Goal: Task Accomplishment & Management: Complete application form

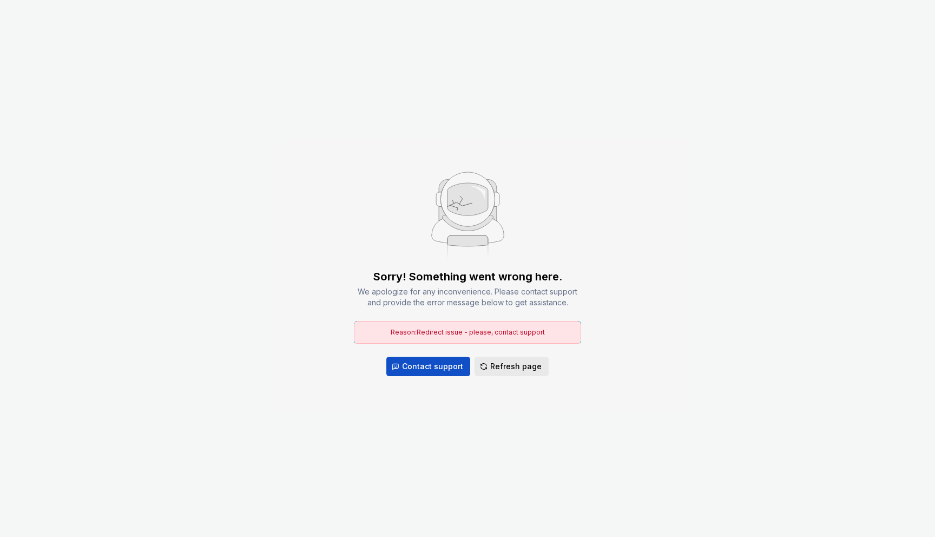
click at [506, 370] on span "Refresh page" at bounding box center [515, 366] width 51 height 11
click at [487, 366] on button "Refresh page" at bounding box center [512, 366] width 74 height 19
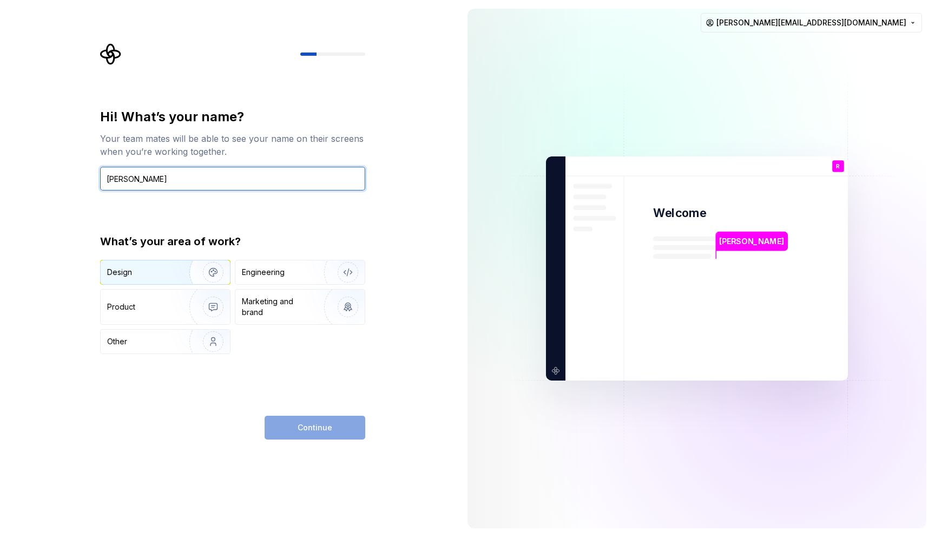
type input "[PERSON_NAME]"
click at [215, 272] on img "button" at bounding box center [206, 272] width 69 height 73
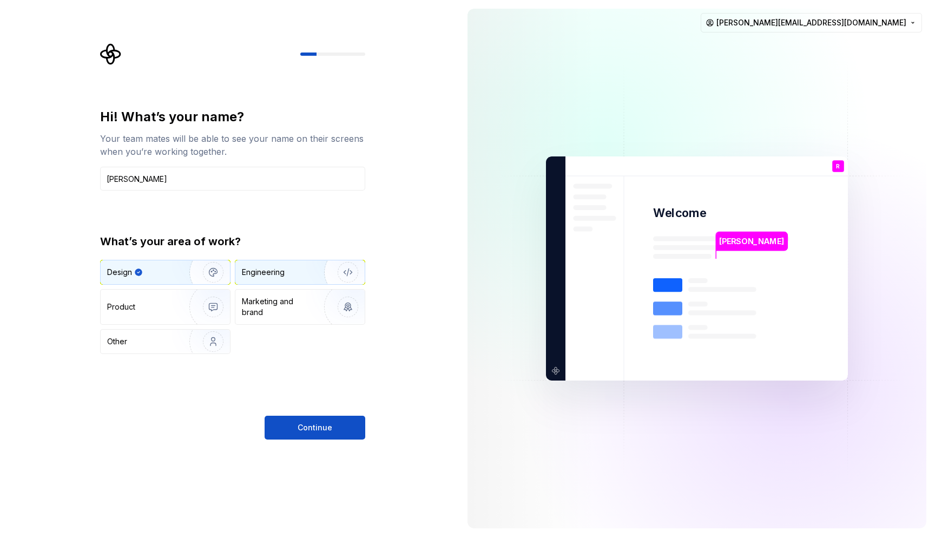
click at [333, 271] on img "button" at bounding box center [340, 272] width 69 height 73
click at [202, 269] on img "button" at bounding box center [206, 272] width 69 height 73
click at [320, 435] on button "Continue" at bounding box center [315, 428] width 101 height 24
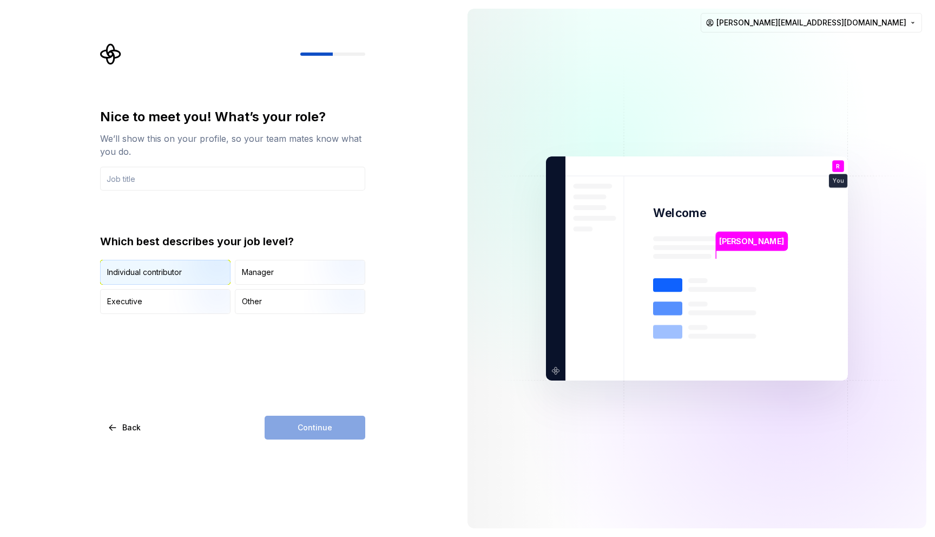
click at [196, 269] on img "button" at bounding box center [203, 286] width 69 height 73
click at [145, 172] on input "text" at bounding box center [232, 179] width 265 height 24
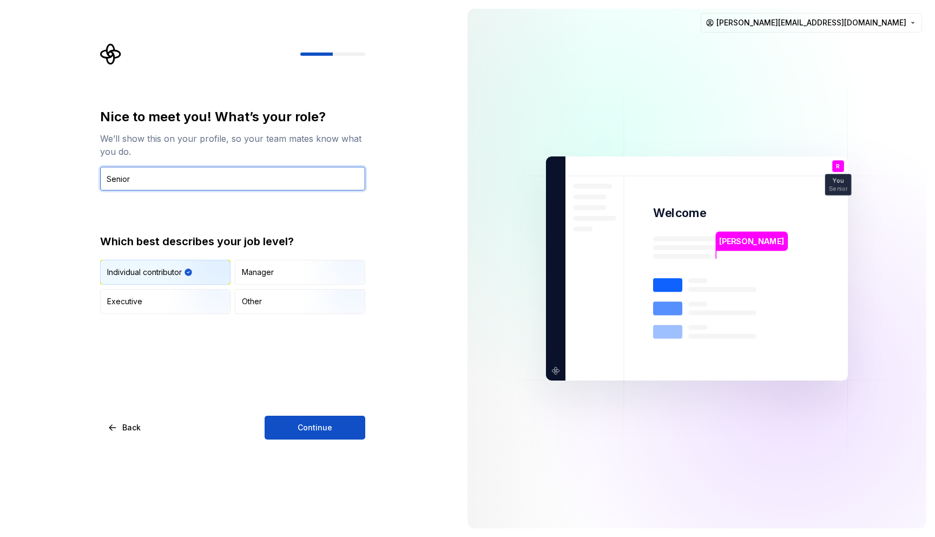
type input "Senior UX Designer"
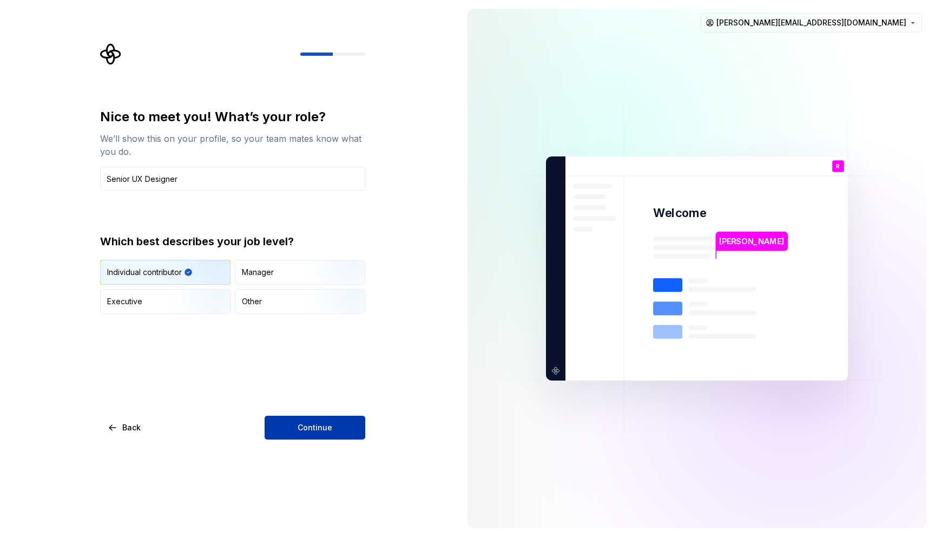
click at [315, 428] on span "Continue" at bounding box center [315, 427] width 35 height 11
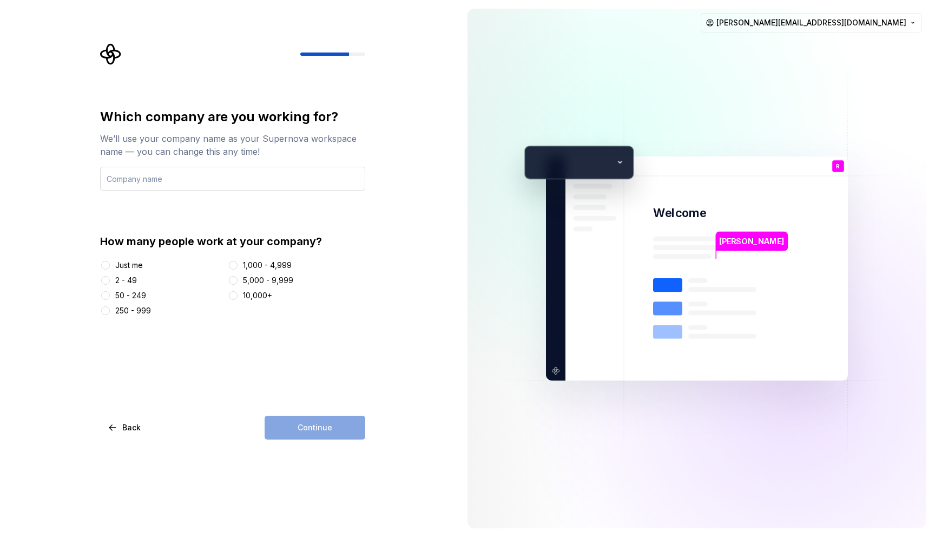
click at [180, 180] on input "text" at bounding box center [232, 179] width 265 height 24
type input "Cru"
click at [299, 214] on div "Which company are you working for? We’ll use your company name as your Supernov…" at bounding box center [232, 212] width 265 height 208
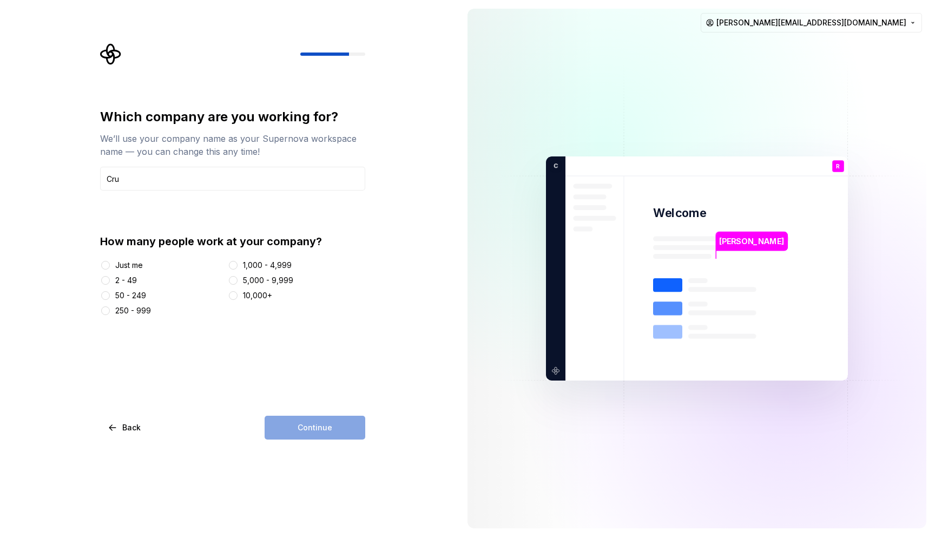
click at [278, 264] on div "1,000 - 4,999" at bounding box center [267, 265] width 49 height 11
click at [238, 264] on button "1,000 - 4,999" at bounding box center [233, 265] width 9 height 9
click at [340, 435] on button "Continue" at bounding box center [315, 428] width 101 height 24
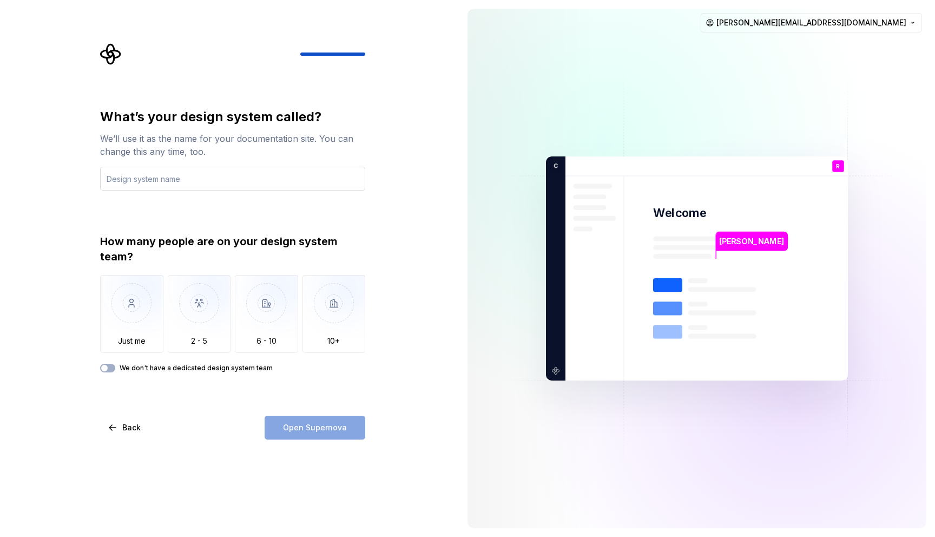
click at [201, 181] on input "text" at bounding box center [232, 179] width 265 height 24
click at [189, 182] on input "text" at bounding box center [232, 179] width 265 height 24
type input "Clay"
click at [196, 307] on img "button" at bounding box center [199, 311] width 63 height 73
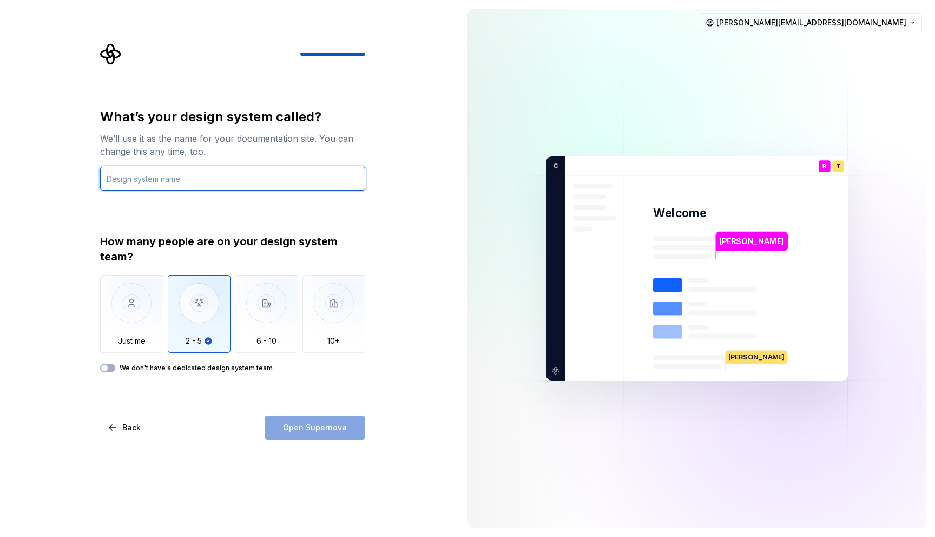
click at [222, 179] on input "text" at bounding box center [232, 179] width 265 height 24
click at [302, 177] on input "text" at bounding box center [232, 179] width 265 height 24
click at [115, 372] on div "We don't have a dedicated design system team" at bounding box center [232, 368] width 265 height 9
click at [108, 368] on icon "button" at bounding box center [104, 368] width 9 height 6
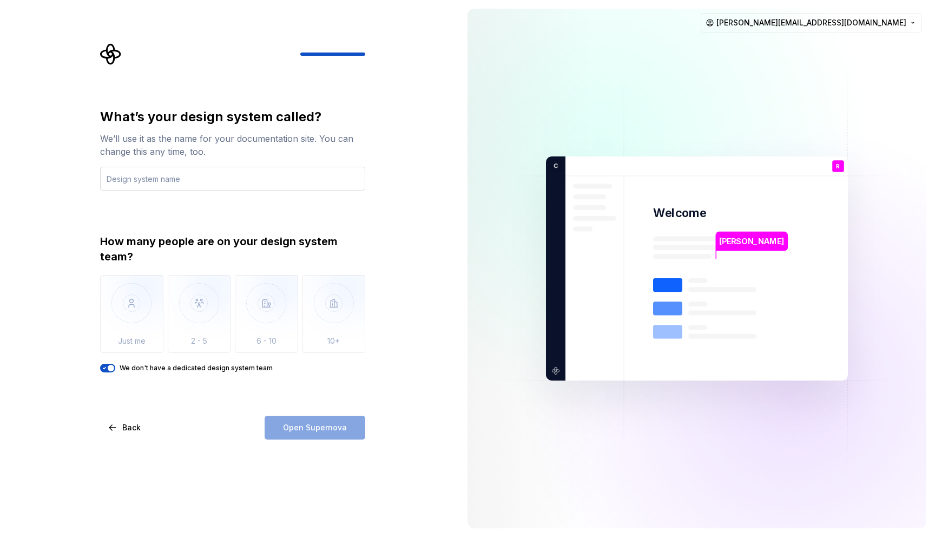
click at [167, 184] on input "text" at bounding box center [232, 179] width 265 height 24
click at [174, 179] on input "text" at bounding box center [232, 179] width 265 height 24
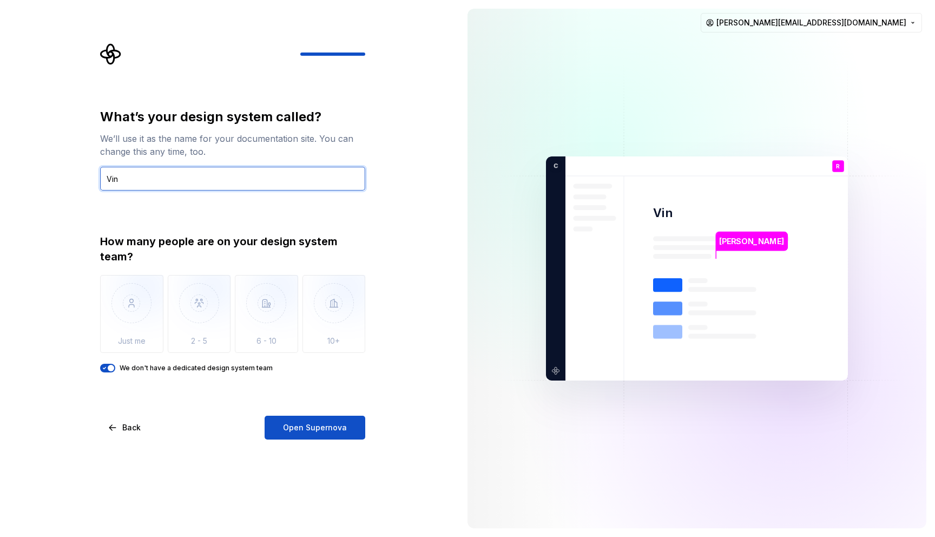
type input "Vine"
click at [288, 167] on input "Cornerstone" at bounding box center [232, 179] width 265 height 24
type input "Prism"
click at [385, 174] on div "What’s your design system called? We’ll use it as the name for your documentati…" at bounding box center [229, 268] width 459 height 537
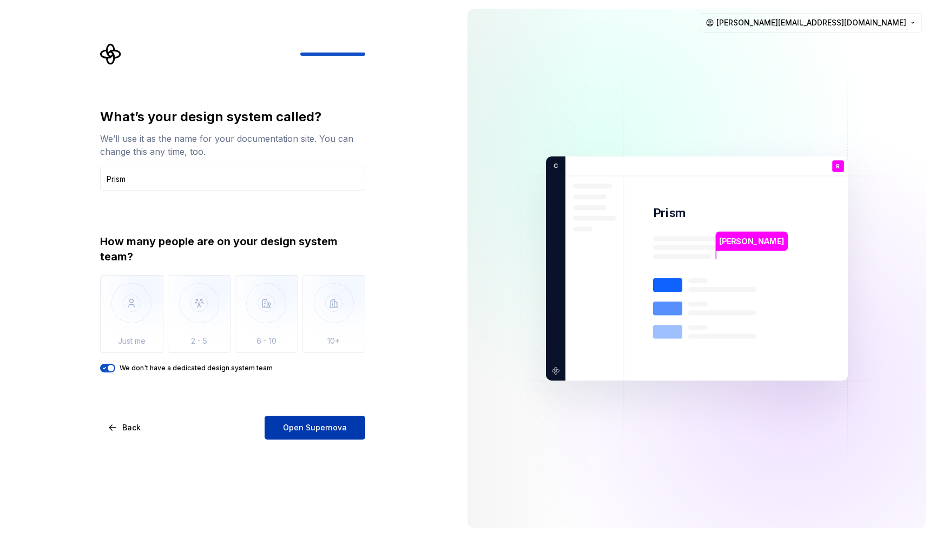
click at [344, 429] on span "Open Supernova" at bounding box center [315, 427] width 64 height 11
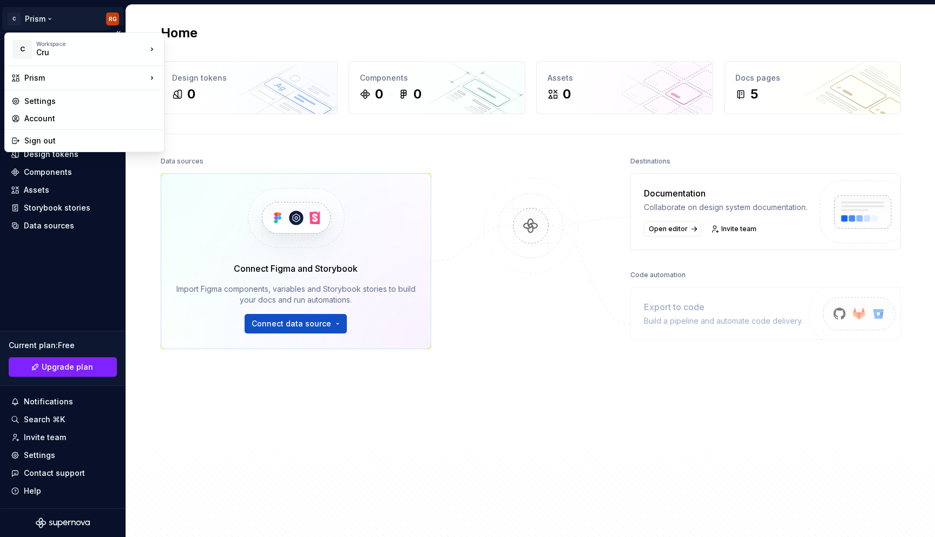
click at [47, 19] on html "C Prism RG Home Documentation Analytics Code automation Design system data Desi…" at bounding box center [467, 268] width 935 height 537
click at [171, 17] on html "C Prism RG Home Documentation Analytics Code automation Design system data Desi…" at bounding box center [467, 268] width 935 height 537
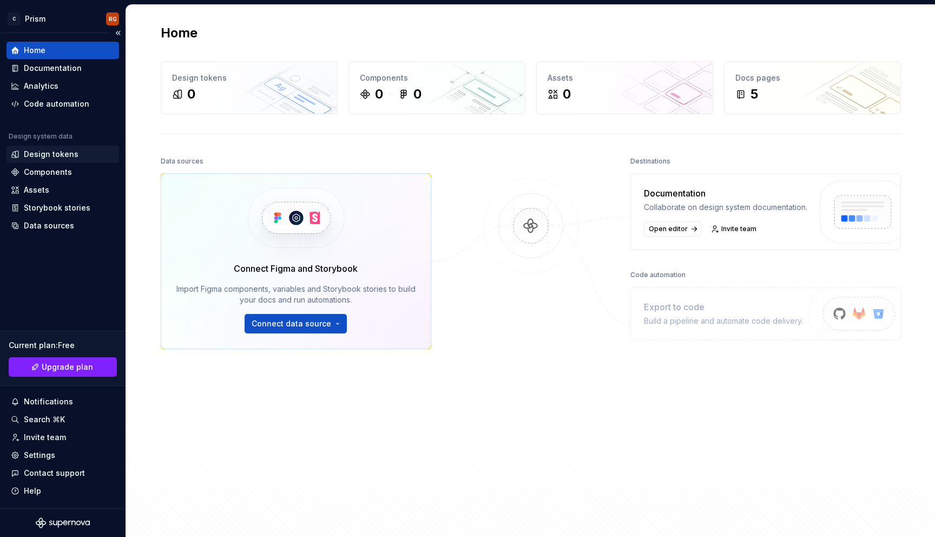
click at [38, 154] on div "Design tokens" at bounding box center [51, 154] width 55 height 11
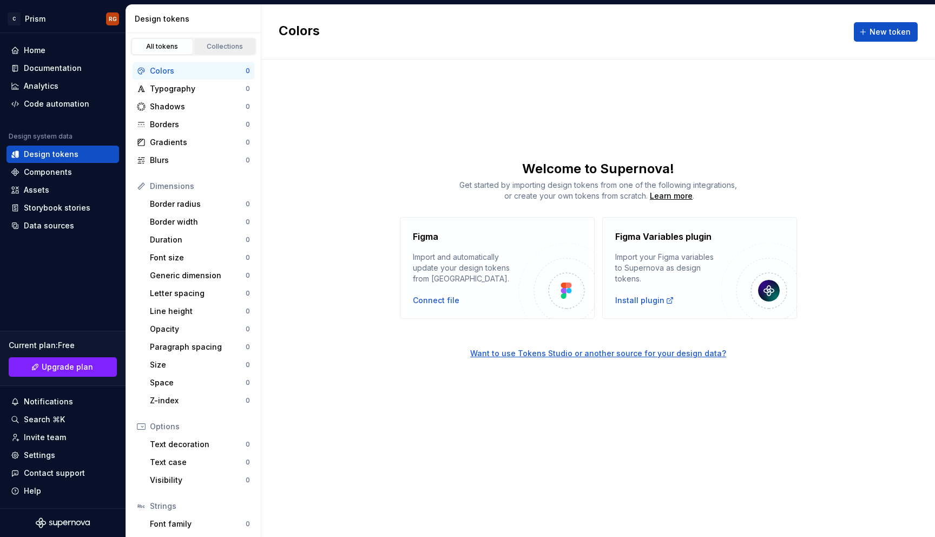
click at [224, 47] on div "Collections" at bounding box center [225, 46] width 54 height 9
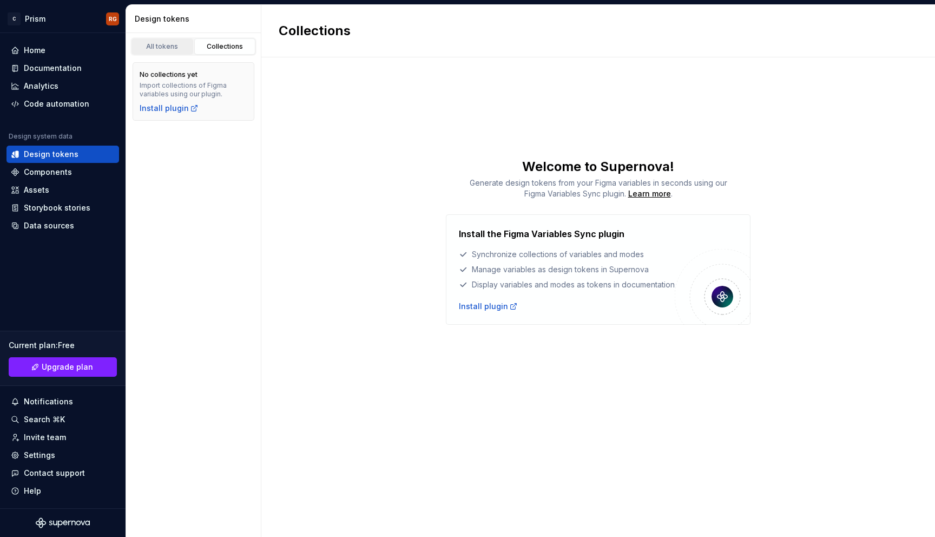
click at [164, 48] on div "All tokens" at bounding box center [162, 46] width 54 height 9
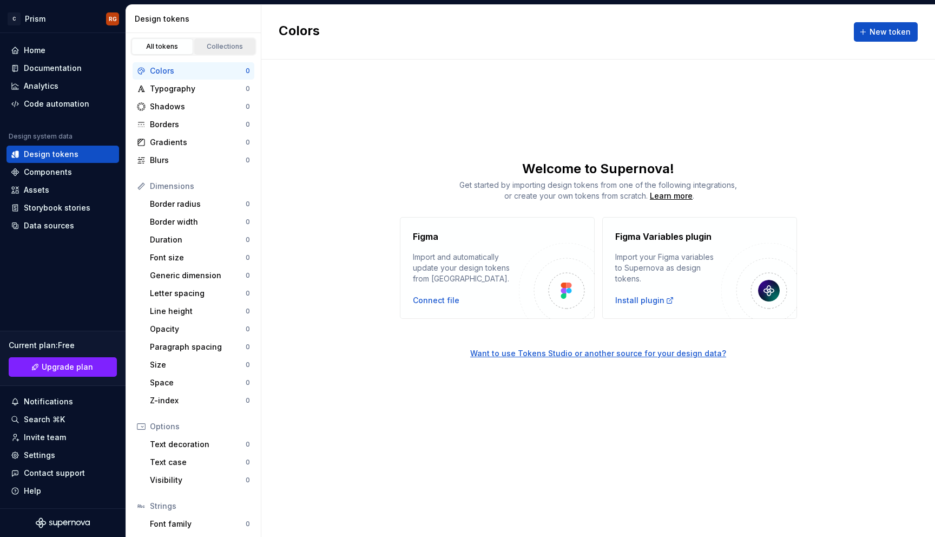
click at [210, 40] on link "Collections" at bounding box center [225, 46] width 62 height 16
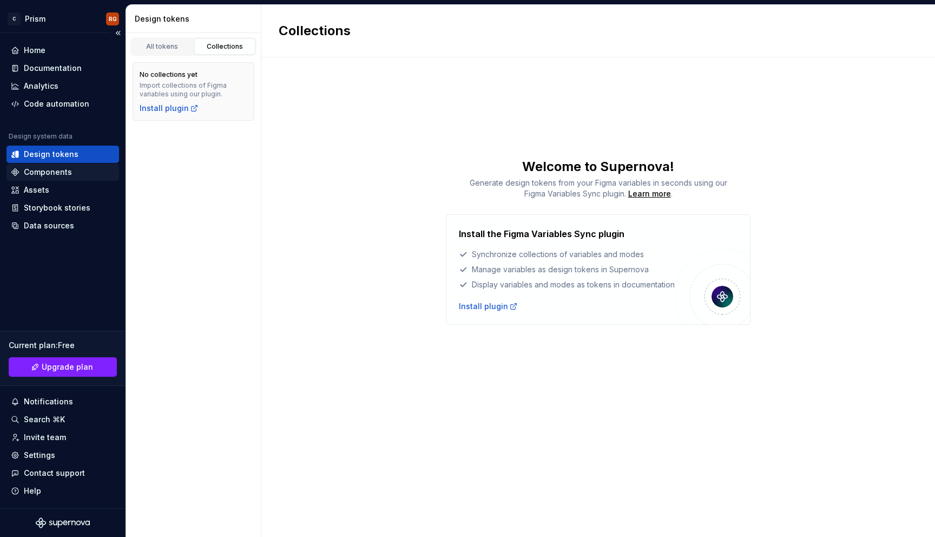
click at [74, 173] on div "Components" at bounding box center [63, 172] width 104 height 11
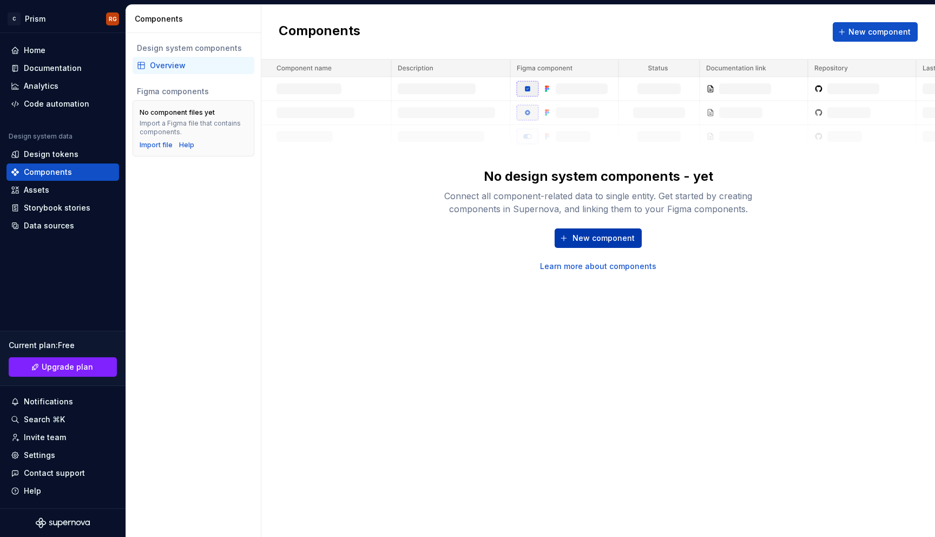
click at [602, 237] on span "New component" at bounding box center [604, 238] width 62 height 11
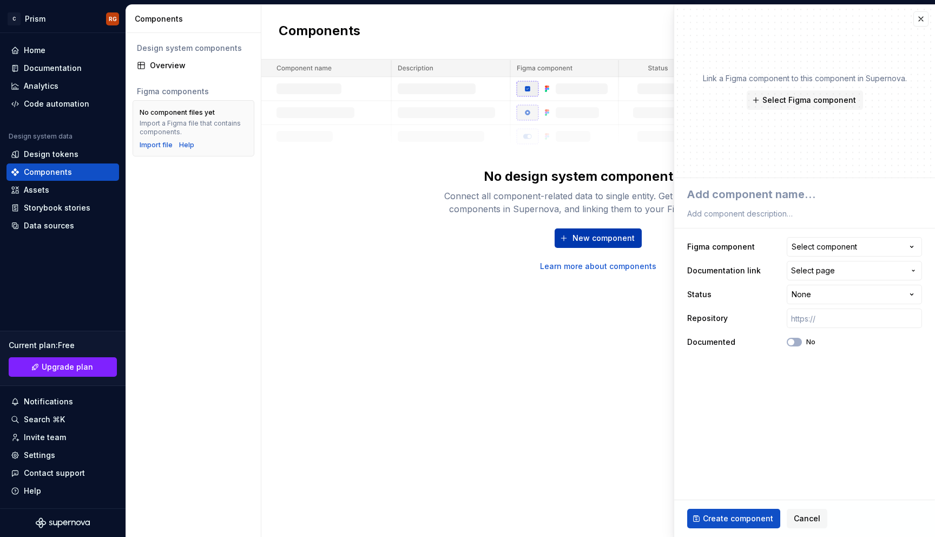
type textarea "*"
click at [917, 19] on button "button" at bounding box center [921, 18] width 15 height 15
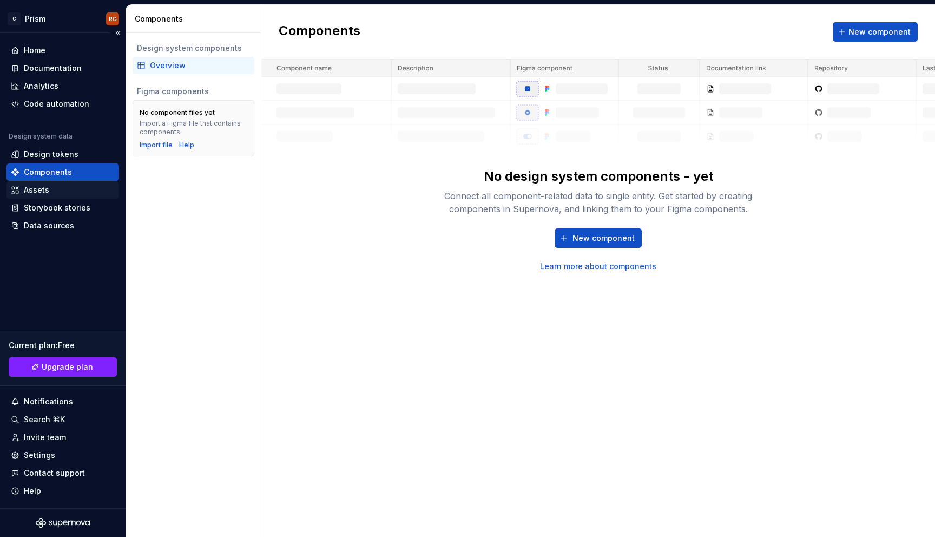
click at [24, 192] on div "Assets" at bounding box center [36, 190] width 25 height 11
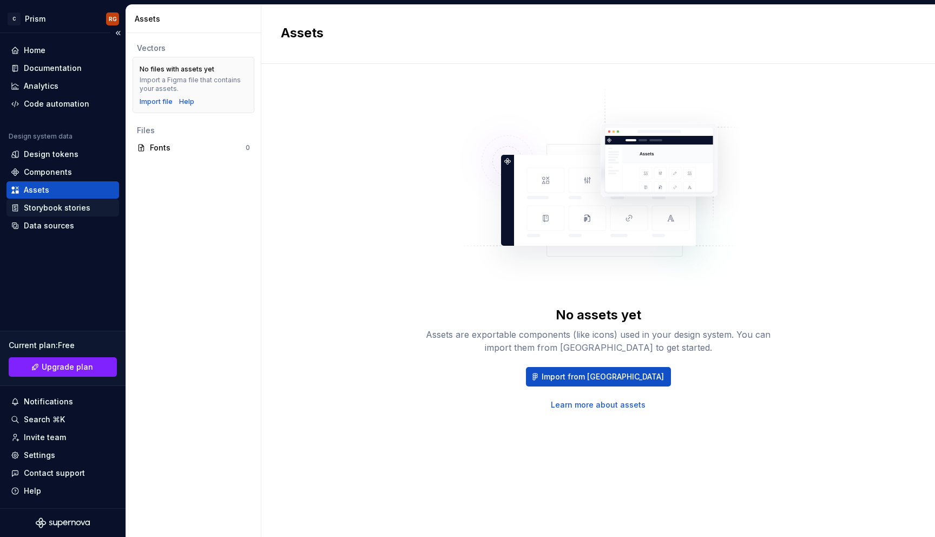
click at [68, 211] on div "Storybook stories" at bounding box center [57, 207] width 67 height 11
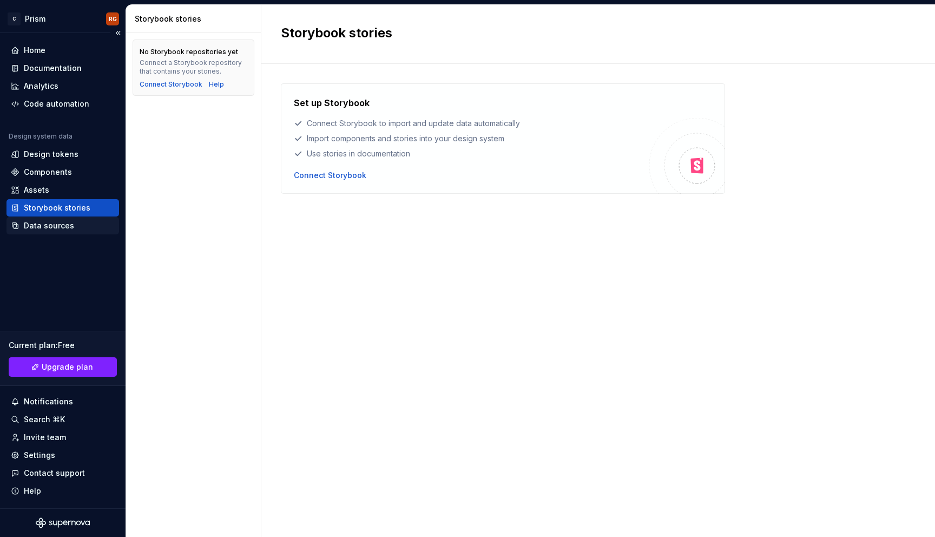
click at [54, 229] on div "Data sources" at bounding box center [49, 225] width 50 height 11
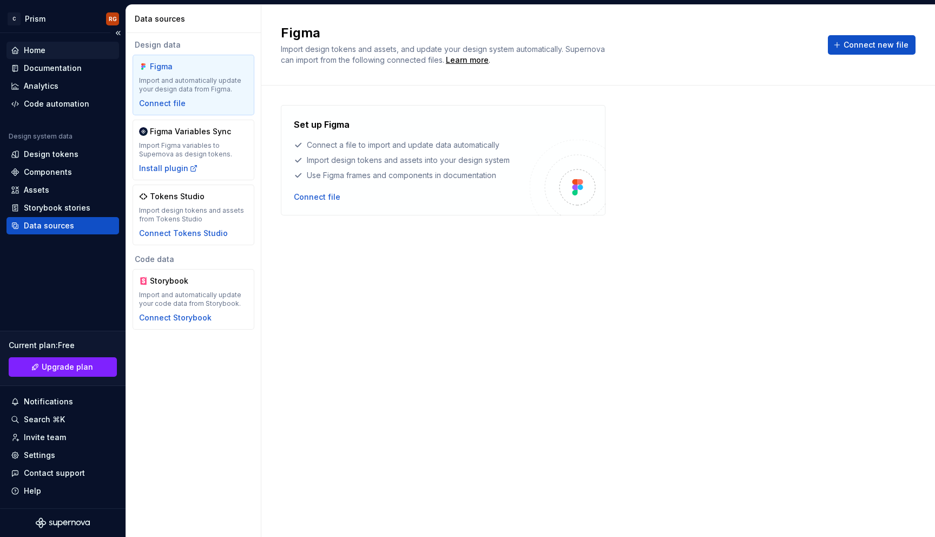
click at [54, 51] on div "Home" at bounding box center [63, 50] width 104 height 11
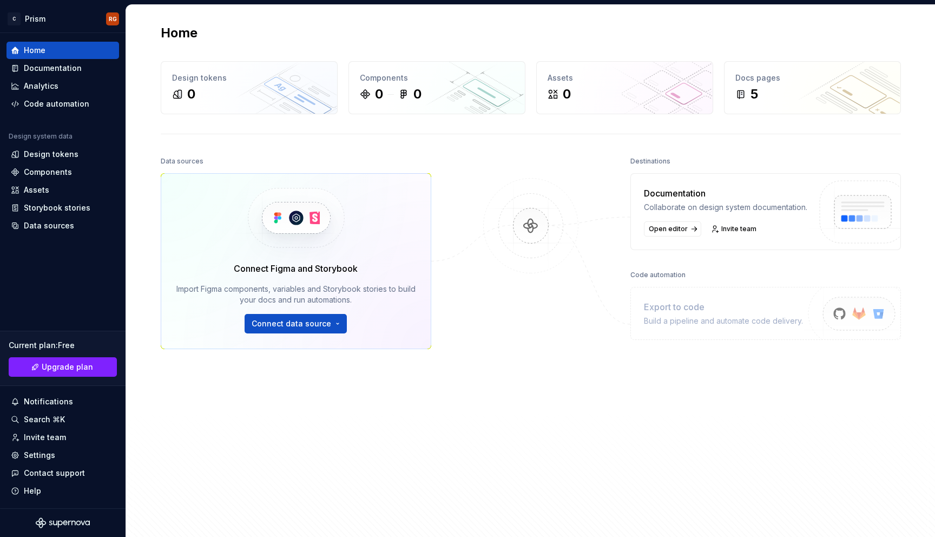
scroll to position [25, 0]
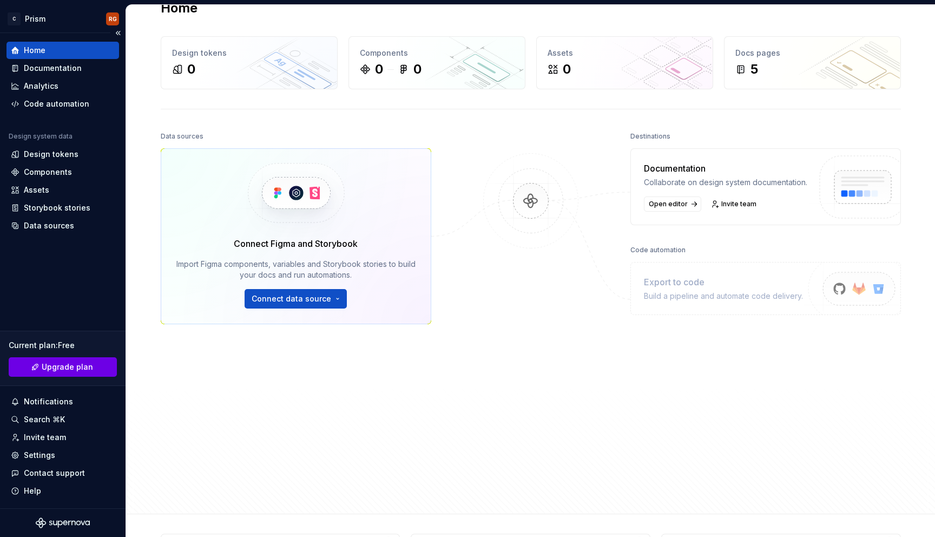
click at [63, 366] on span "Upgrade plan" at bounding box center [67, 367] width 51 height 11
